Goal: Information Seeking & Learning: Stay updated

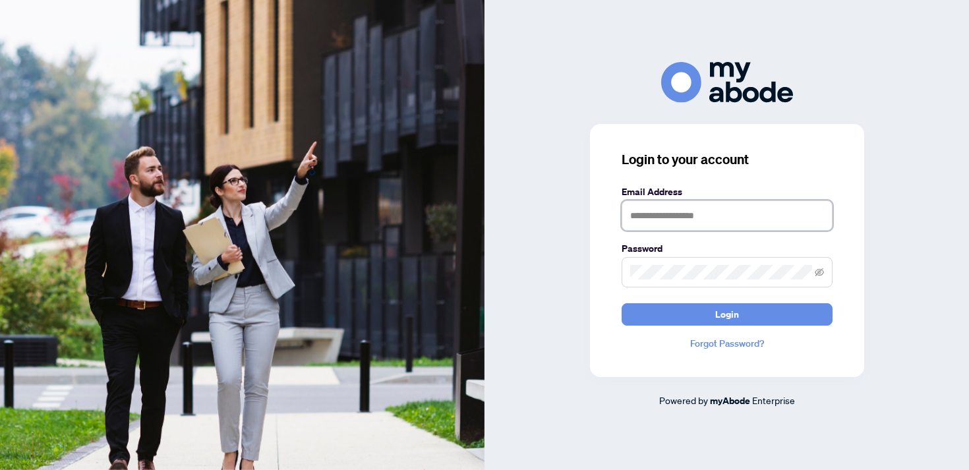
click at [652, 219] on input "text" at bounding box center [726, 215] width 211 height 30
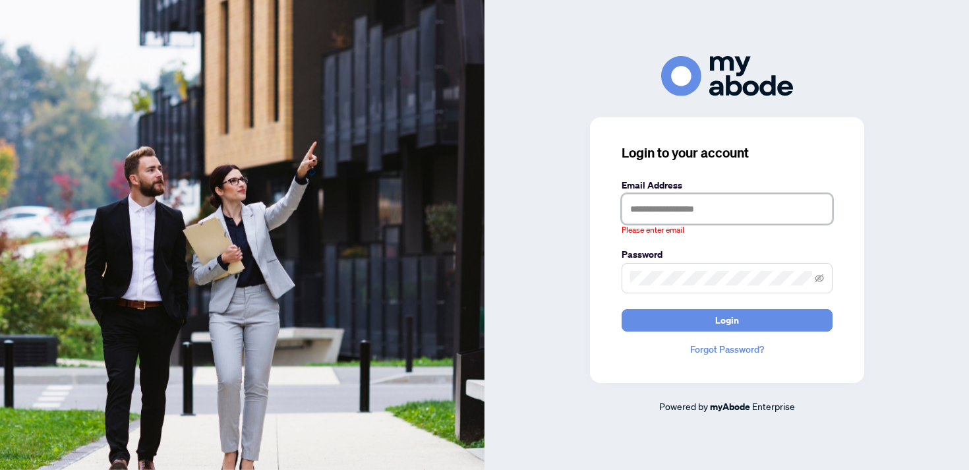
type input "**********"
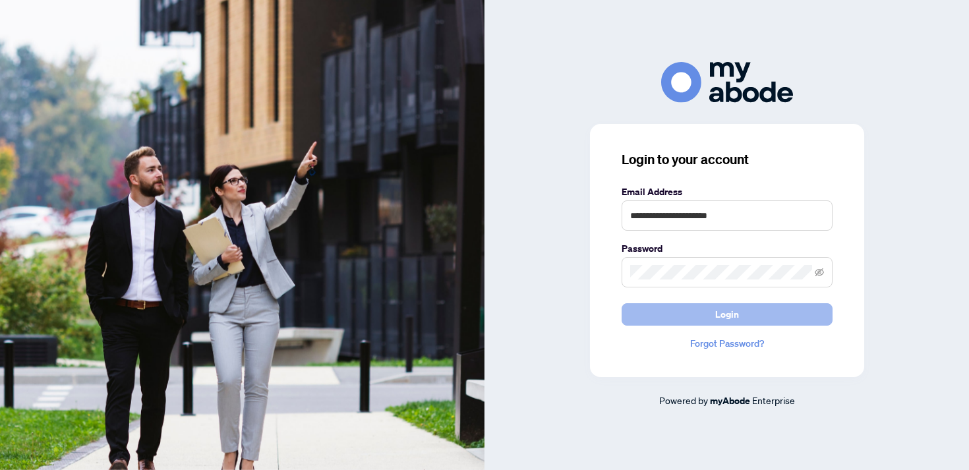
click at [727, 317] on span "Login" at bounding box center [727, 314] width 24 height 21
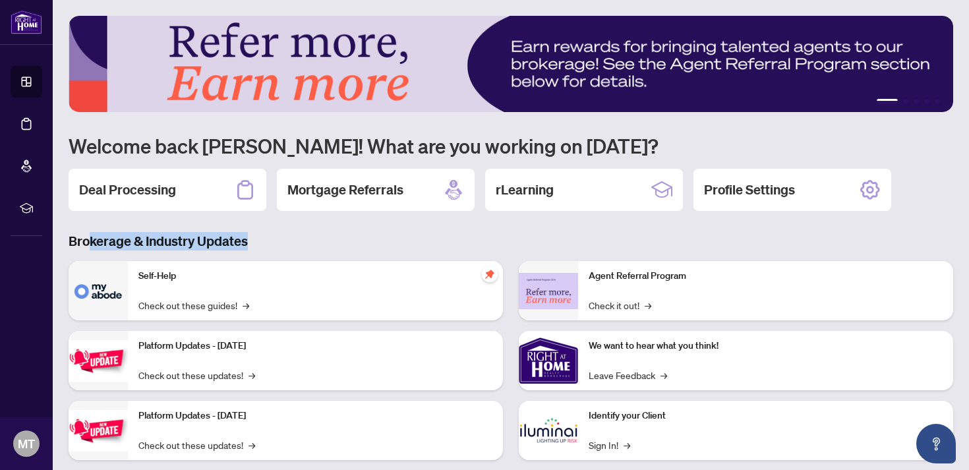
drag, startPoint x: 267, startPoint y: 241, endPoint x: 88, endPoint y: 232, distance: 178.8
click at [88, 232] on h3 "Brokerage & Industry Updates" at bounding box center [511, 241] width 884 height 18
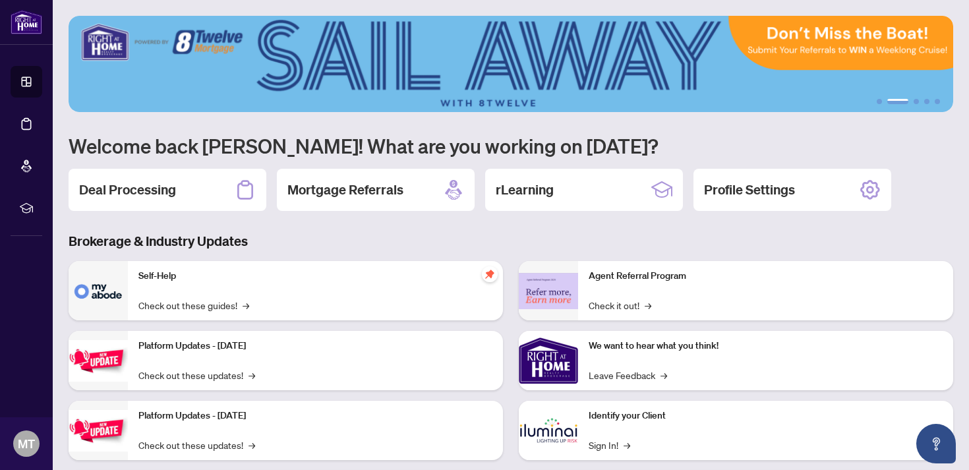
click at [275, 149] on h1 "Welcome back [PERSON_NAME]! What are you working on [DATE]?" at bounding box center [511, 145] width 884 height 25
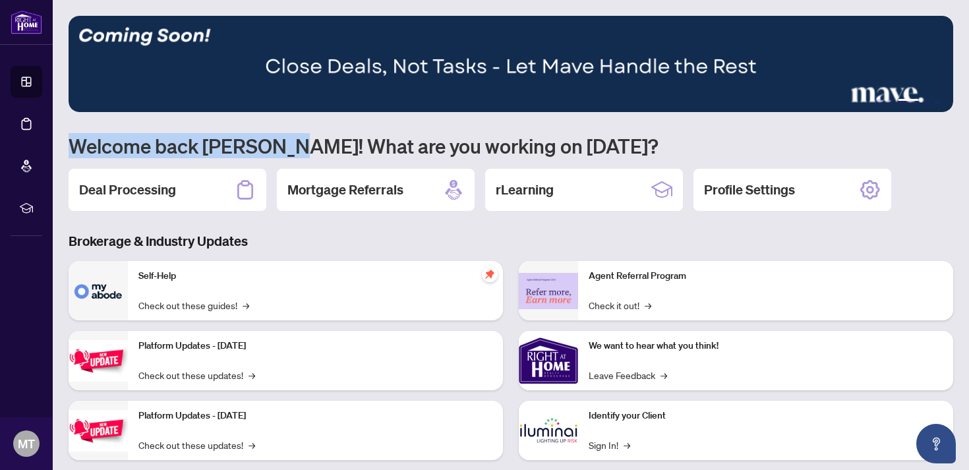
drag, startPoint x: 275, startPoint y: 149, endPoint x: 537, endPoint y: 133, distance: 262.7
click at [537, 133] on h1 "Welcome back [PERSON_NAME]! What are you working on [DATE]?" at bounding box center [511, 145] width 884 height 25
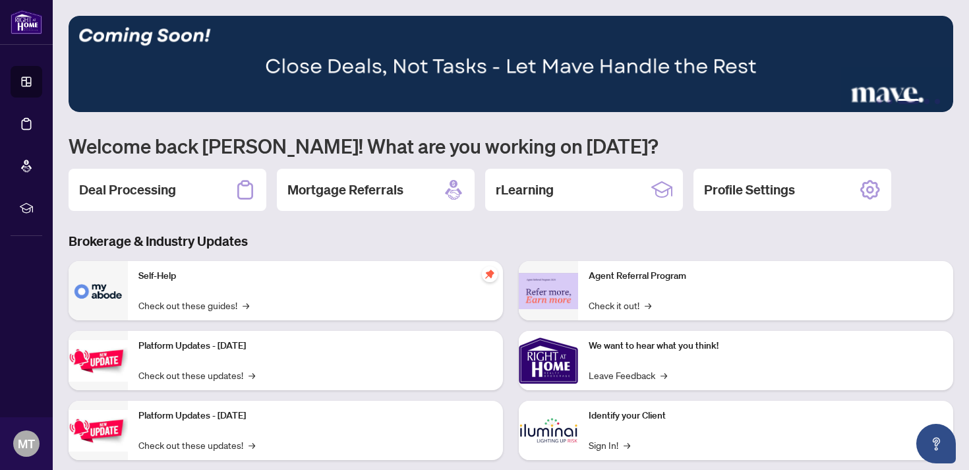
click at [559, 134] on h1 "Welcome back [PERSON_NAME]! What are you working on [DATE]?" at bounding box center [511, 145] width 884 height 25
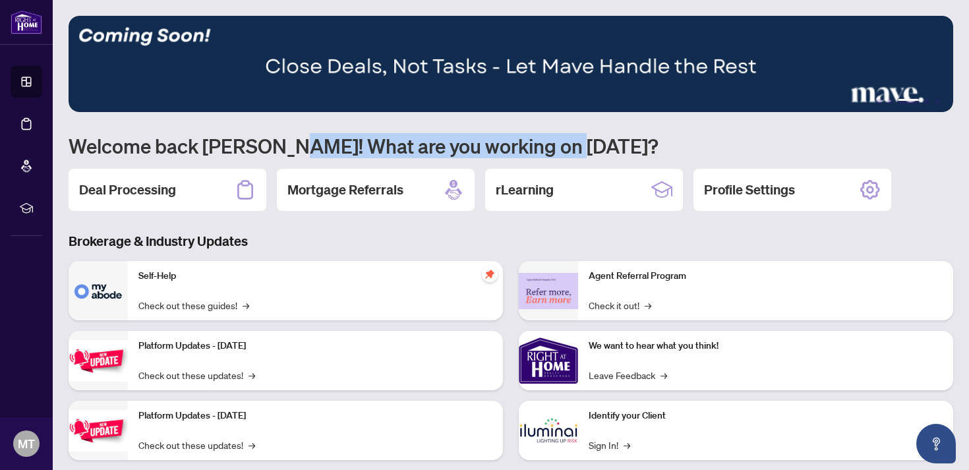
drag, startPoint x: 561, startPoint y: 138, endPoint x: 288, endPoint y: 148, distance: 273.0
click at [288, 148] on h1 "Welcome back [PERSON_NAME]! What are you working on [DATE]?" at bounding box center [511, 145] width 884 height 25
